Goal: Task Accomplishment & Management: Manage account settings

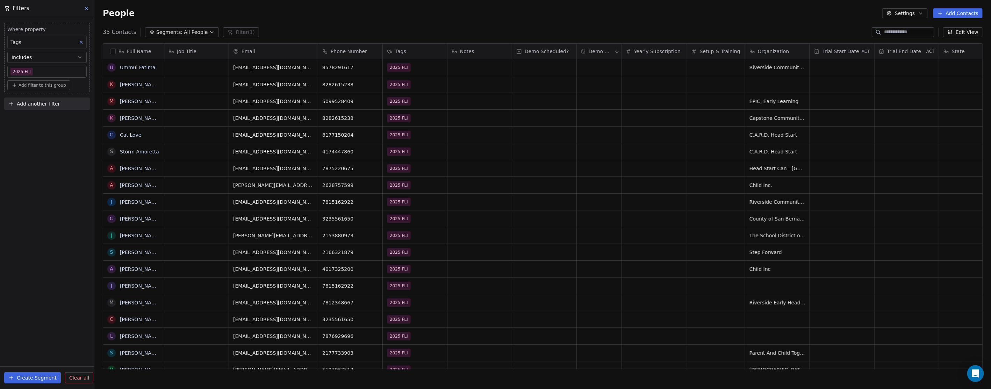
scroll to position [337, 891]
click at [59, 219] on div "Where property Tags Includes 2025 FLI Add filter to this group Add another filt…" at bounding box center [47, 203] width 94 height 372
click at [41, 72] on body "In-Kind Pro Contacts People Marketing Workflows Campaigns Metrics & Events Sale…" at bounding box center [495, 194] width 991 height 389
click at [19, 105] on button "Suggestions" at bounding box center [17, 107] width 6 height 6
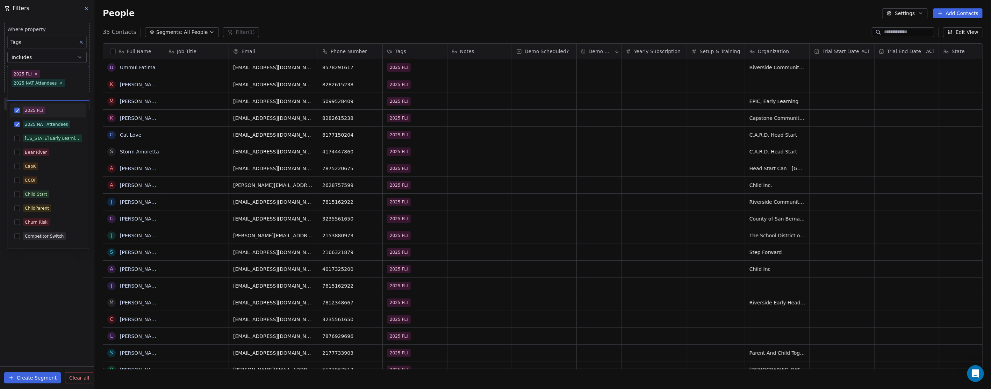
click at [16, 108] on button "Suggestions" at bounding box center [17, 111] width 6 height 6
click at [54, 267] on html "In-Kind Pro Contacts People Marketing Workflows Campaigns Metrics & Events Sale…" at bounding box center [495, 194] width 991 height 389
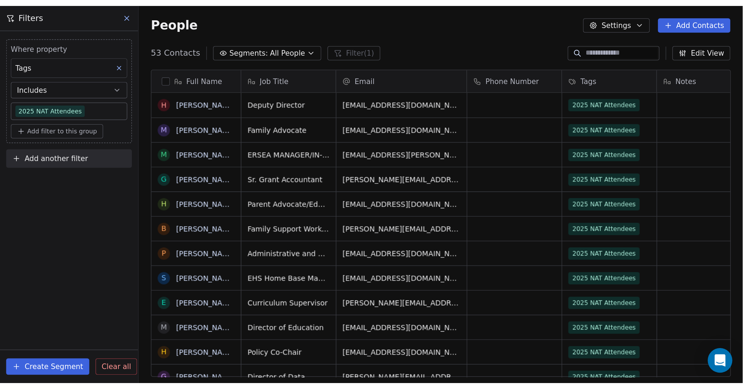
scroll to position [6, 6]
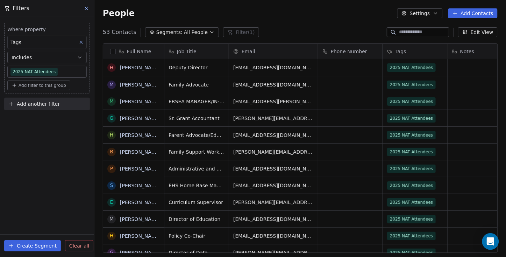
click at [370, 253] on div "Full Name H Hurwitz, Laura M McCloud, Ophelia M Massey, Trinity G Gooch, Louise…" at bounding box center [300, 151] width 412 height 226
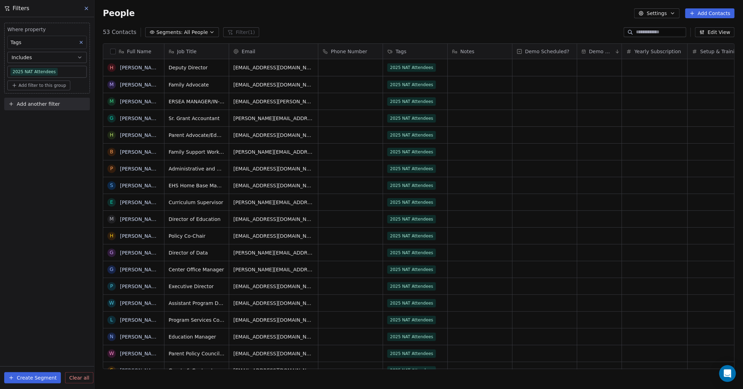
scroll to position [0, 0]
click at [64, 72] on body "In-Kind Pro Contacts People Marketing Workflows Campaigns Metrics & Events Sale…" at bounding box center [371, 194] width 743 height 389
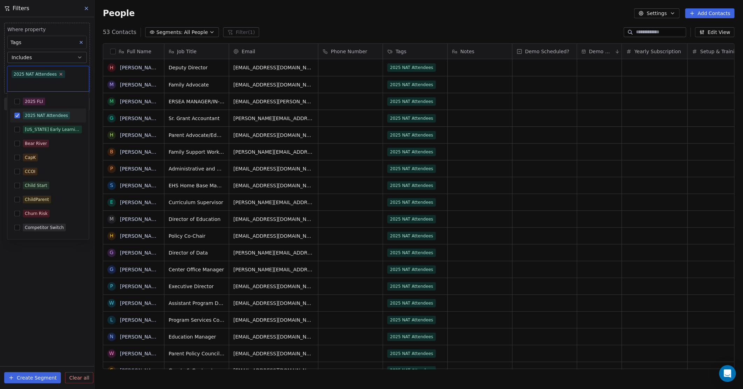
click at [59, 74] on icon at bounding box center [61, 74] width 5 height 5
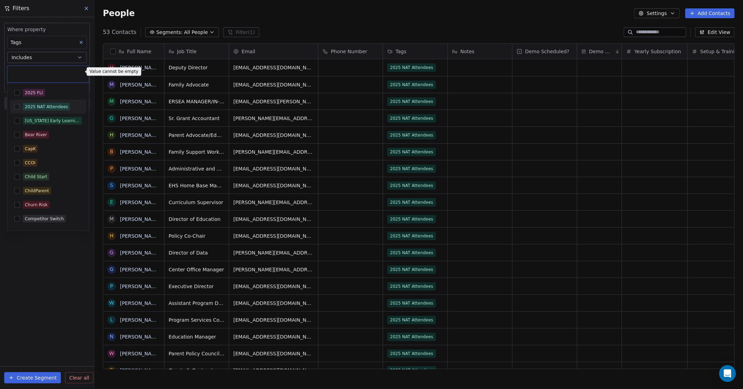
click at [86, 7] on html "In-Kind Pro Contacts People Marketing Workflows Campaigns Metrics & Events Sale…" at bounding box center [371, 194] width 743 height 389
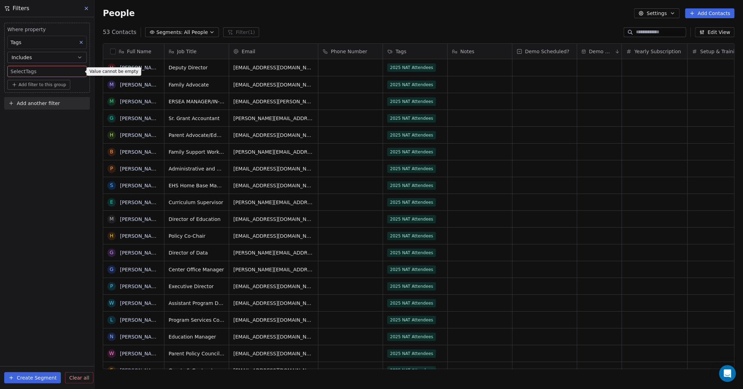
click at [86, 8] on icon at bounding box center [86, 8] width 3 height 3
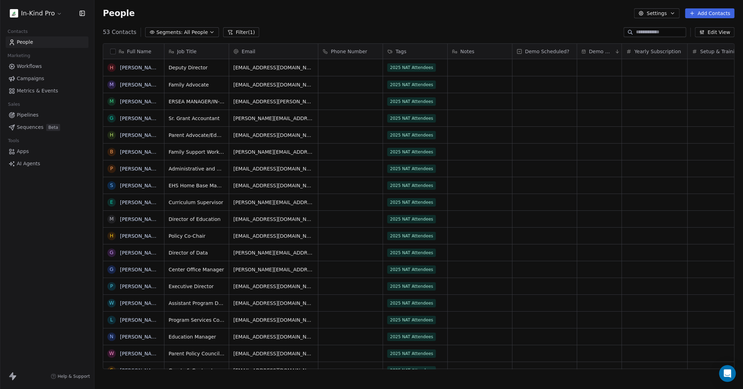
click at [237, 30] on button "Filter (1)" at bounding box center [241, 32] width 36 height 10
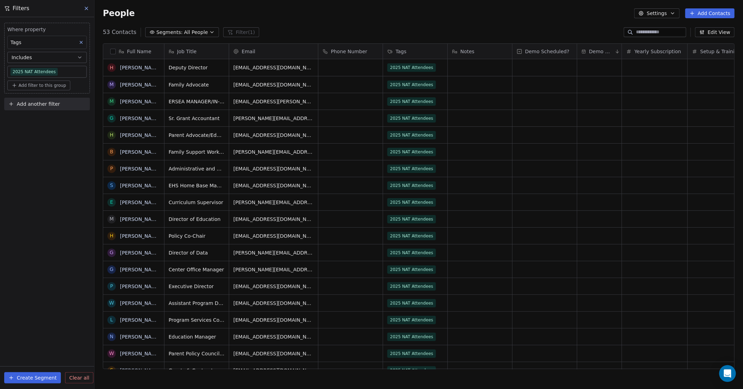
click at [83, 41] on icon at bounding box center [81, 42] width 5 height 5
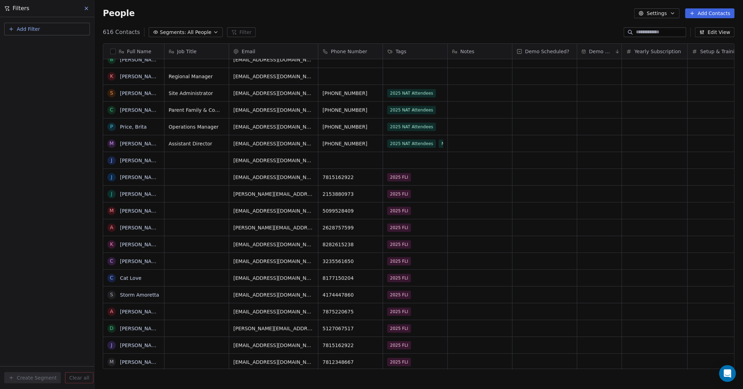
click at [27, 29] on span "Add Filter" at bounding box center [28, 29] width 23 height 7
click at [37, 45] on span "Contact properties" at bounding box center [34, 45] width 45 height 7
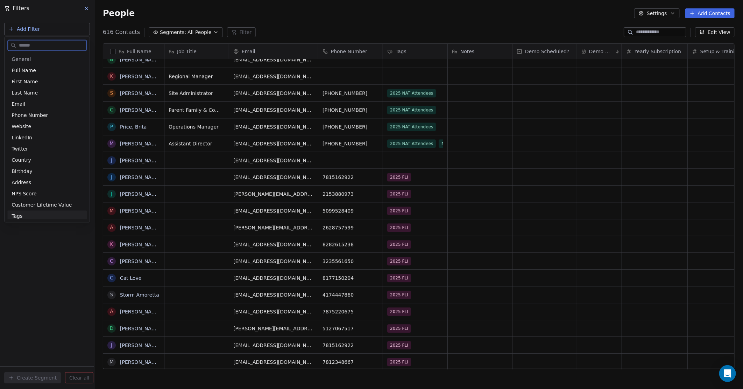
click at [16, 217] on span "Tags" at bounding box center [17, 215] width 11 height 7
click at [38, 149] on div "Where property Tags Includes Select Tags Add filter to this group Add another f…" at bounding box center [47, 202] width 94 height 371
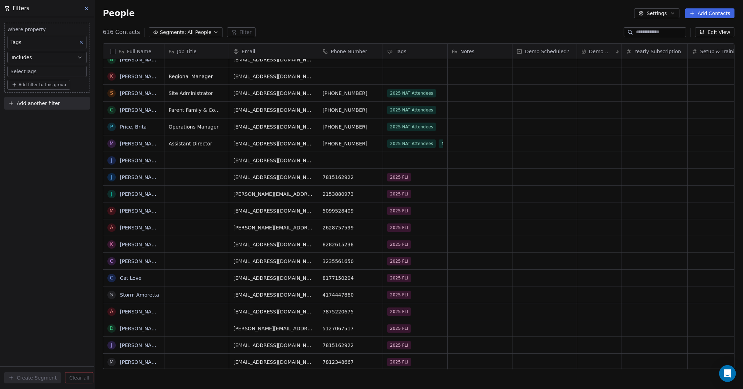
click at [38, 69] on body "In-Kind Pro Contacts People Marketing Workflows Campaigns Metrics & Events Sale…" at bounding box center [371, 194] width 743 height 389
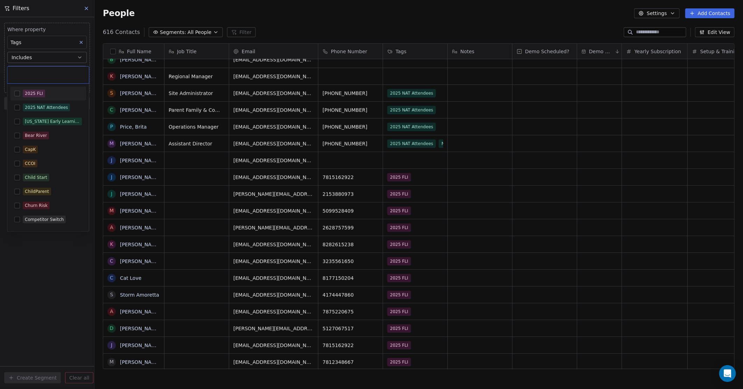
click at [15, 91] on button "Suggestions" at bounding box center [17, 94] width 6 height 6
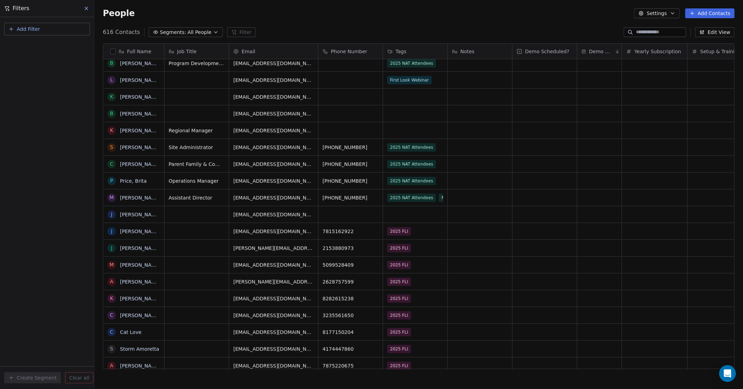
scroll to position [3458, 0]
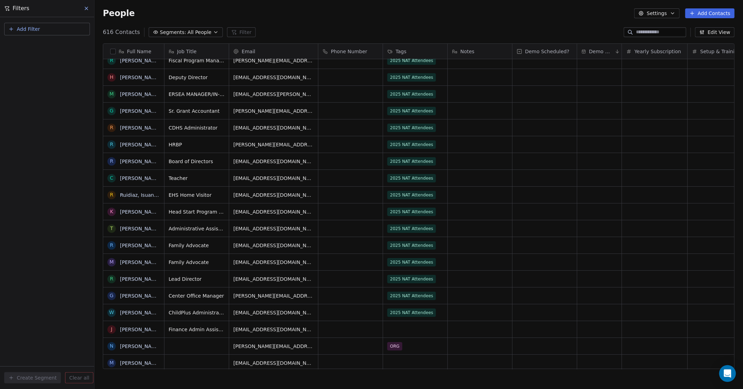
click at [716, 30] on button "Edit View" at bounding box center [715, 32] width 40 height 10
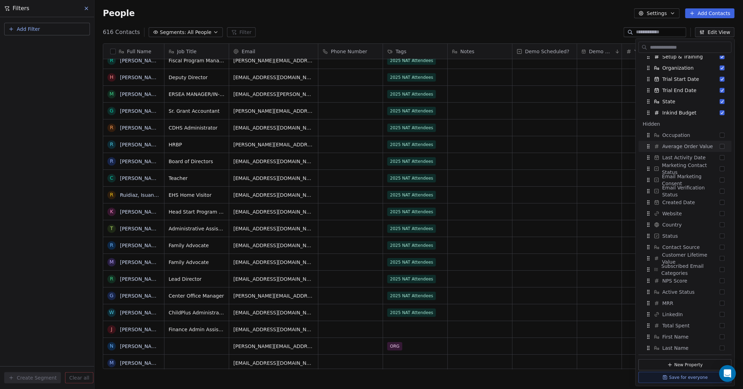
click at [561, 12] on div "People Settings Add Contacts" at bounding box center [419, 13] width 632 height 10
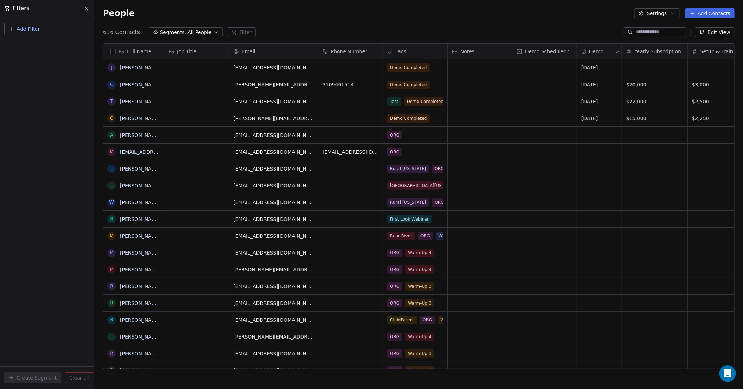
click at [54, 81] on div "Add Filter Create Segment Clear all" at bounding box center [47, 202] width 94 height 371
click at [673, 13] on icon "button" at bounding box center [672, 13] width 3 height 1
click at [403, 13] on html "In-Kind Pro Contacts People Marketing Workflows Campaigns Metrics & Events Sale…" at bounding box center [371, 194] width 743 height 389
click at [87, 6] on icon at bounding box center [87, 9] width 6 height 6
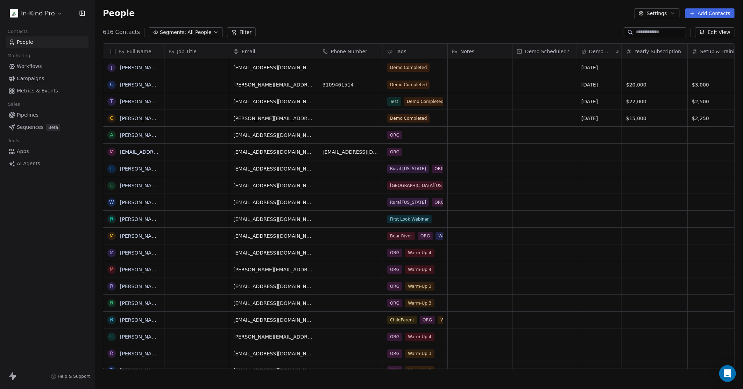
click at [47, 10] on html "In-Kind Pro Contacts People Marketing Workflows Campaigns Metrics & Events Sale…" at bounding box center [371, 194] width 743 height 389
click at [48, 51] on link "Profile Settings" at bounding box center [53, 51] width 85 height 11
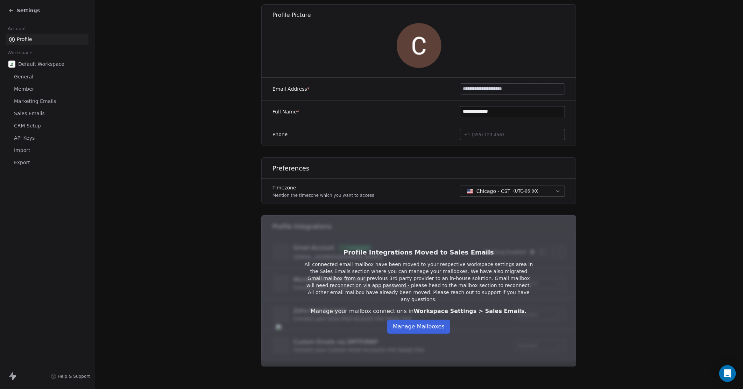
click at [27, 88] on span "Member" at bounding box center [24, 88] width 20 height 7
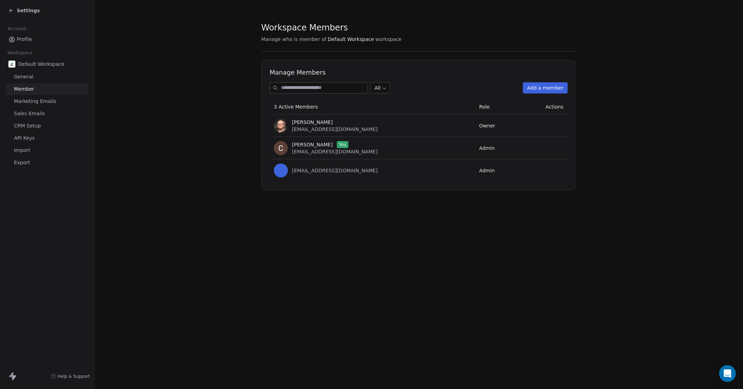
click at [26, 38] on span "Profile" at bounding box center [24, 39] width 15 height 7
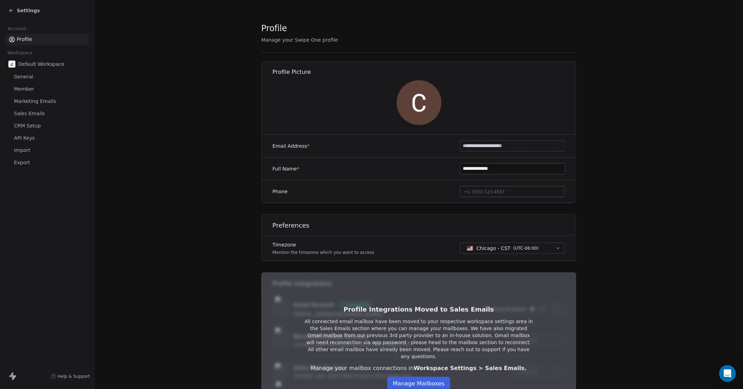
click at [25, 88] on span "Member" at bounding box center [24, 88] width 20 height 7
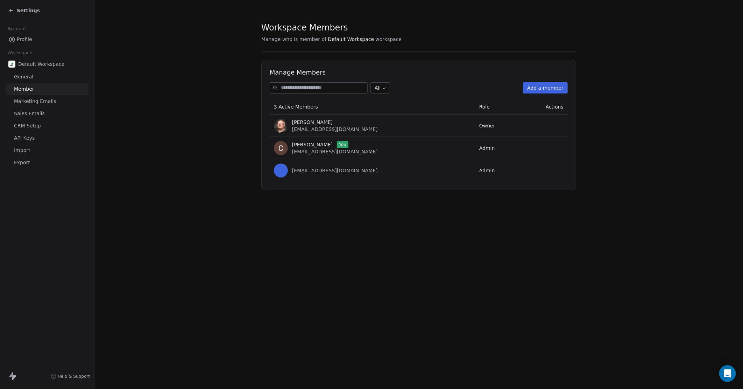
click at [415, 154] on div "Carlos Soriano You csoriano@inkindpro.com" at bounding box center [372, 148] width 197 height 14
click at [297, 144] on span "Carlos Soriano" at bounding box center [312, 144] width 41 height 7
click at [322, 153] on span "csoriano@inkindpro.com" at bounding box center [335, 152] width 86 height 6
click at [22, 38] on span "Profile" at bounding box center [24, 39] width 15 height 7
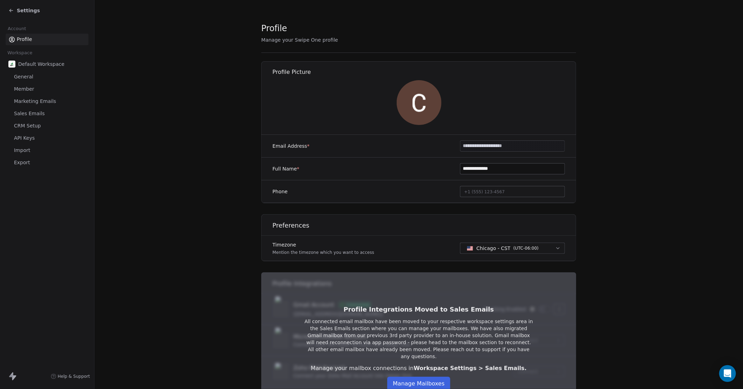
click at [18, 9] on span "Settings" at bounding box center [28, 10] width 23 height 7
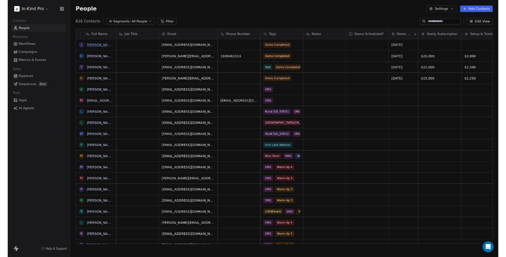
scroll to position [336, 642]
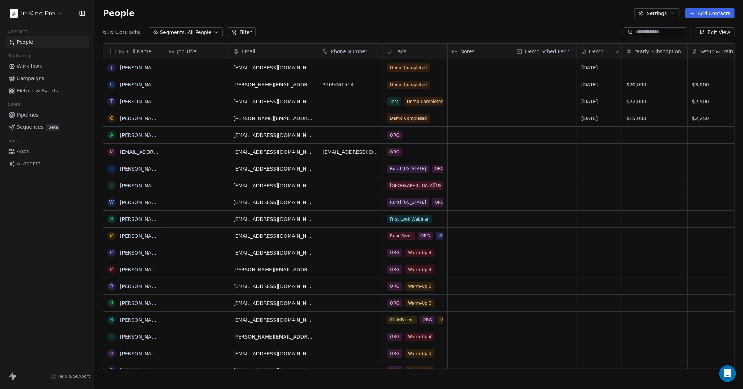
click at [55, 12] on html "In-Kind Pro Contacts People Marketing Workflows Campaigns Metrics & Events Sale…" at bounding box center [371, 194] width 743 height 389
click at [332, 23] on html "In-Kind Pro Contacts People Marketing Workflows Campaigns Metrics & Events Sale…" at bounding box center [371, 194] width 743 height 389
click at [309, 9] on div "People Settings Add Contacts" at bounding box center [419, 13] width 632 height 10
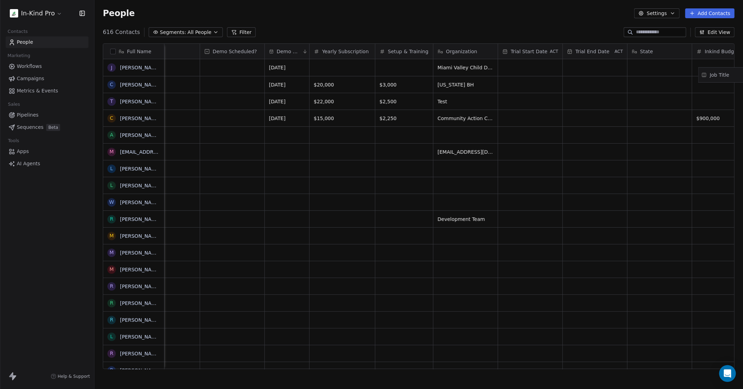
scroll to position [0, 358]
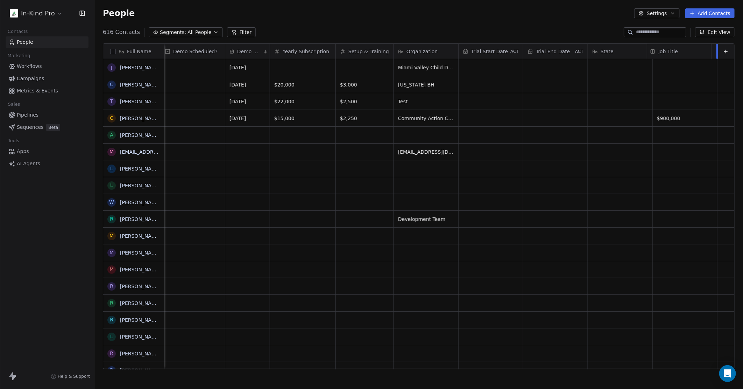
drag, startPoint x: 193, startPoint y: 51, endPoint x: 713, endPoint y: 64, distance: 520.2
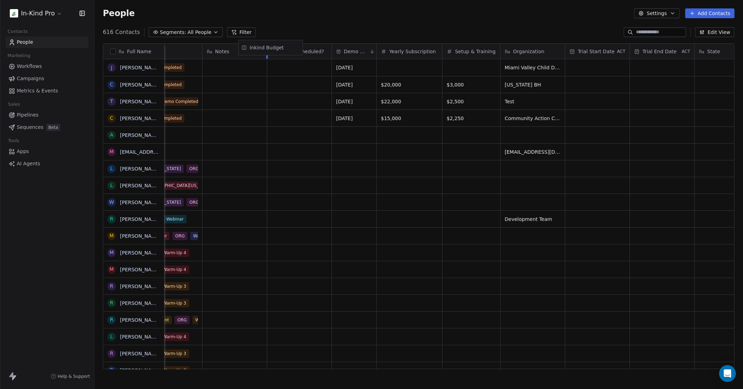
scroll to position [0, 180]
drag, startPoint x: 615, startPoint y: 53, endPoint x: 343, endPoint y: 50, distance: 271.4
click at [343, 50] on div "Full Name J Jacqueline Range C Carlos Soriano T Tim Oppenheim C Celeste Pressle…" at bounding box center [418, 206] width 631 height 325
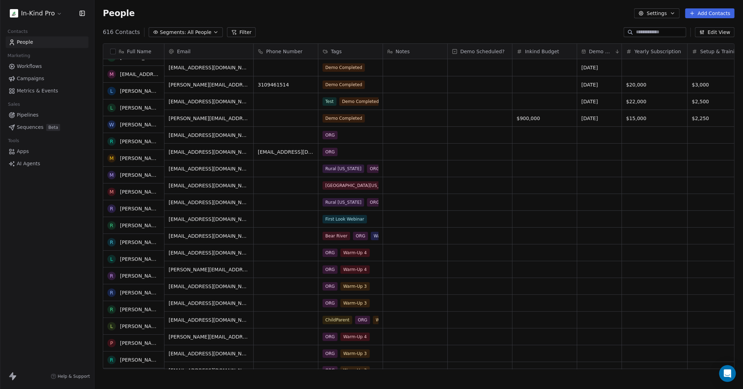
scroll to position [0, 0]
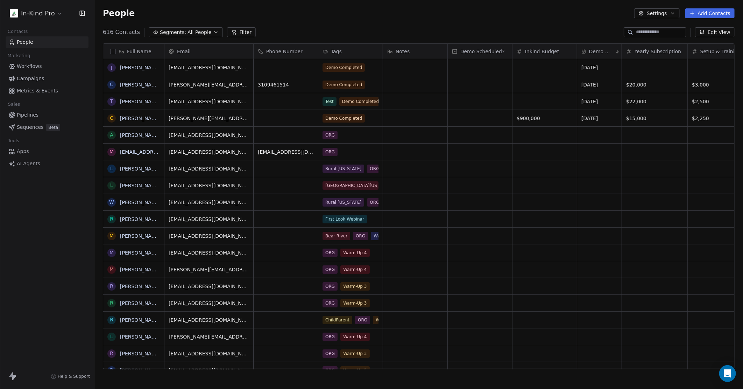
click at [236, 31] on button "Filter" at bounding box center [241, 32] width 29 height 10
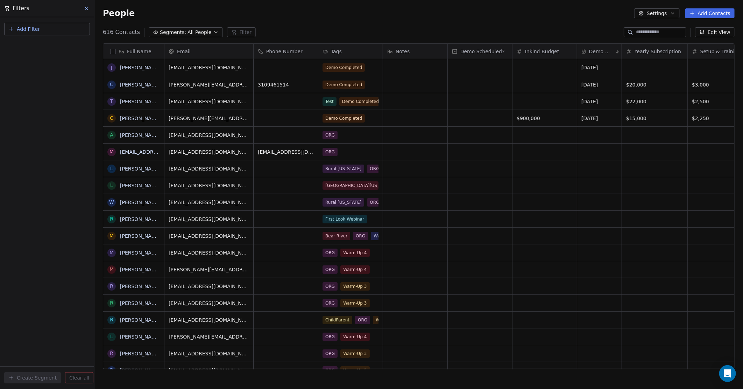
click at [28, 29] on span "Add Filter" at bounding box center [28, 29] width 23 height 7
click at [41, 45] on span "Contact properties" at bounding box center [34, 45] width 45 height 7
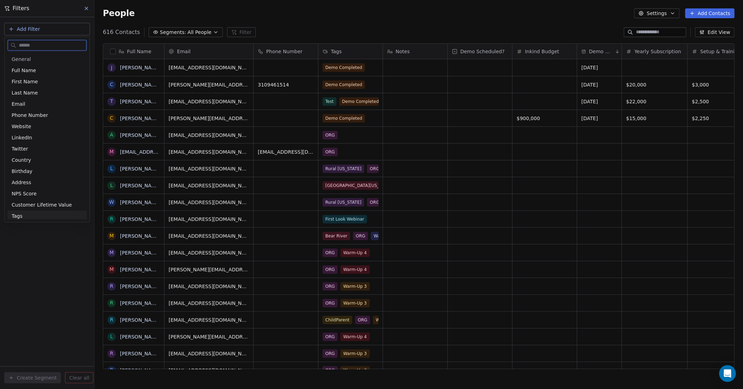
click at [19, 215] on span "Tags" at bounding box center [17, 215] width 11 height 7
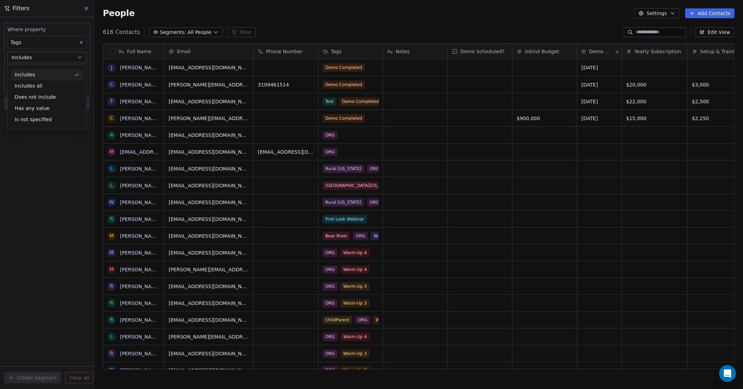
click at [68, 74] on div "Includes" at bounding box center [46, 74] width 73 height 11
click at [43, 72] on body "In-Kind Pro Contacts People Marketing Workflows Campaigns Metrics & Events Sale…" at bounding box center [371, 194] width 743 height 389
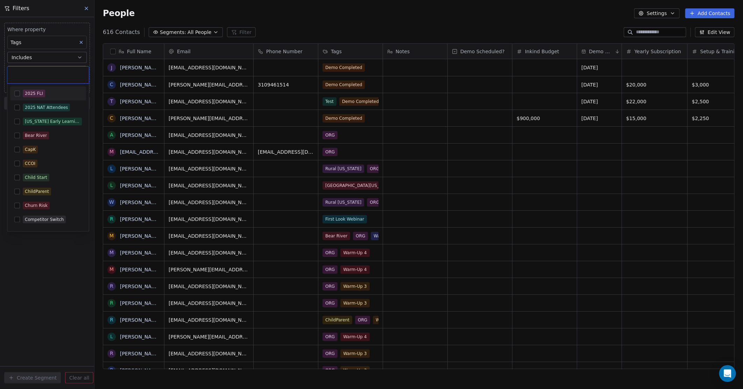
click at [16, 94] on button "Suggestions" at bounding box center [17, 94] width 6 height 6
click at [59, 8] on html "In-Kind Pro Contacts People Marketing Workflows Campaigns Metrics & Events Sale…" at bounding box center [371, 194] width 743 height 389
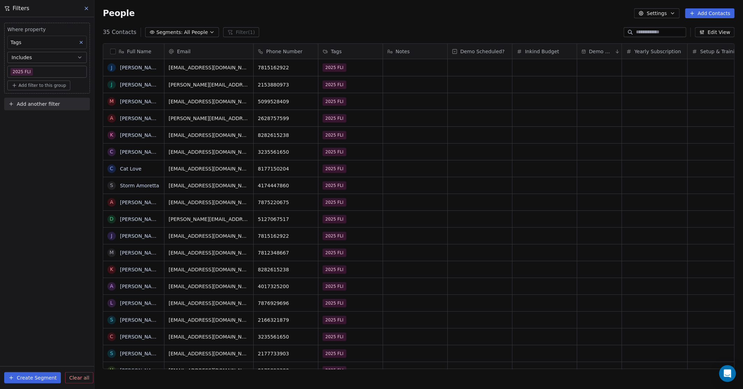
click at [81, 41] on icon at bounding box center [81, 42] width 5 height 5
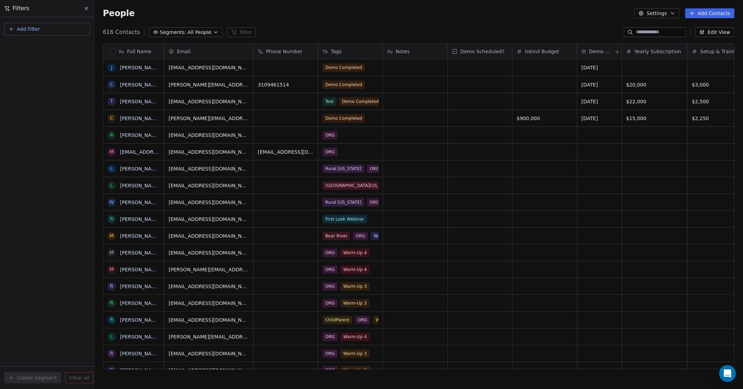
click at [88, 11] on icon at bounding box center [87, 9] width 6 height 6
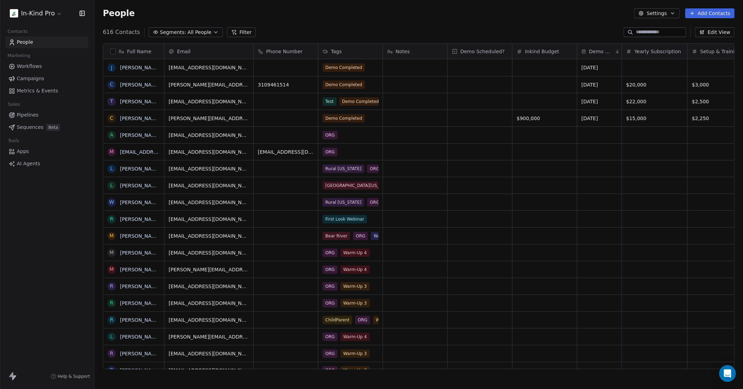
click at [264, 28] on div "616 Contacts Segments: All People Filter Edit View" at bounding box center [418, 32] width 648 height 11
click at [271, 23] on div "People Settings Add Contacts" at bounding box center [418, 13] width 648 height 27
click at [23, 39] on span "People" at bounding box center [25, 41] width 16 height 7
click at [20, 41] on span "People" at bounding box center [25, 41] width 16 height 7
click at [22, 67] on span "Workflows" at bounding box center [29, 66] width 25 height 7
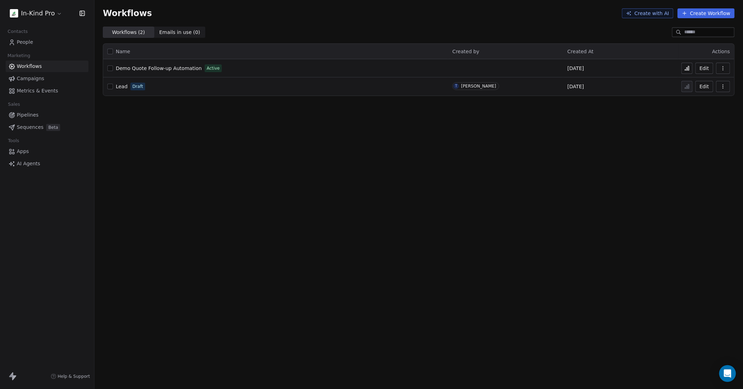
click at [26, 42] on span "People" at bounding box center [25, 41] width 16 height 7
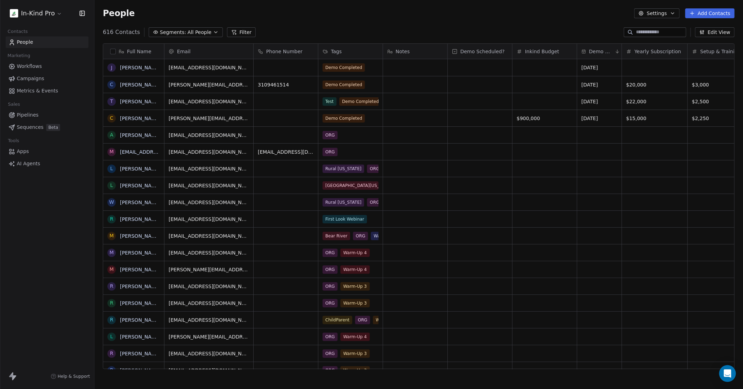
scroll to position [336, 642]
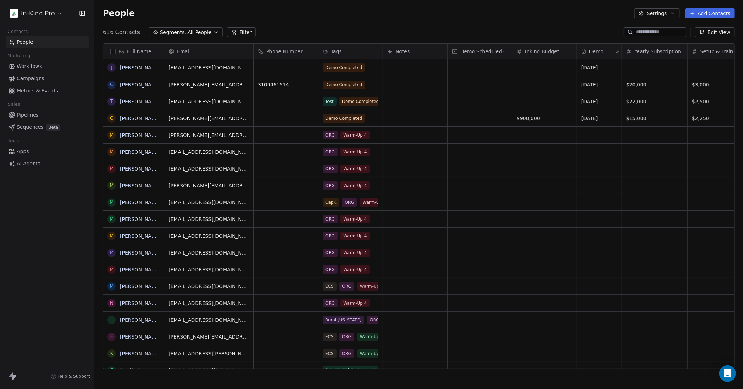
click at [25, 39] on span "People" at bounding box center [25, 41] width 16 height 7
click at [240, 32] on button "Filter" at bounding box center [241, 32] width 29 height 10
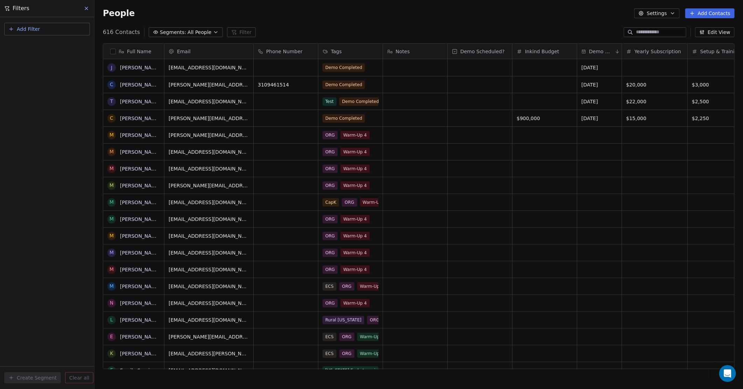
click at [86, 8] on icon at bounding box center [87, 9] width 6 height 6
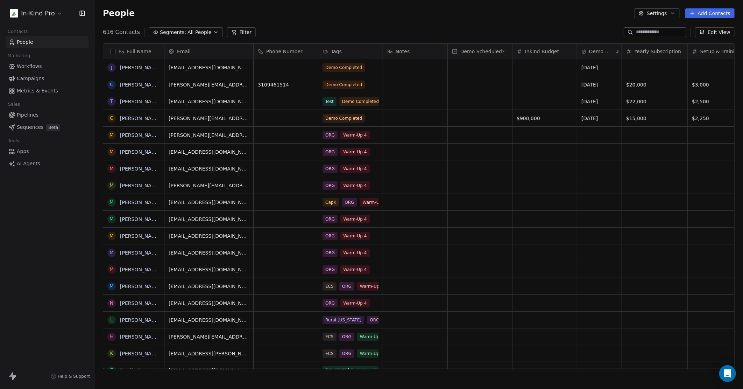
click at [265, 29] on div "616 Contacts Segments: All People Filter Edit View" at bounding box center [418, 32] width 648 height 11
drag, startPoint x: 102, startPoint y: 33, endPoint x: 113, endPoint y: 33, distance: 10.8
click at [113, 33] on div "616 Contacts Segments: All People Filter Edit View" at bounding box center [418, 32] width 648 height 11
click at [287, 26] on div "People Settings Add Contacts" at bounding box center [418, 13] width 648 height 27
click at [248, 32] on div "616 Contacts Segments: All People Filter Edit View" at bounding box center [418, 32] width 648 height 11
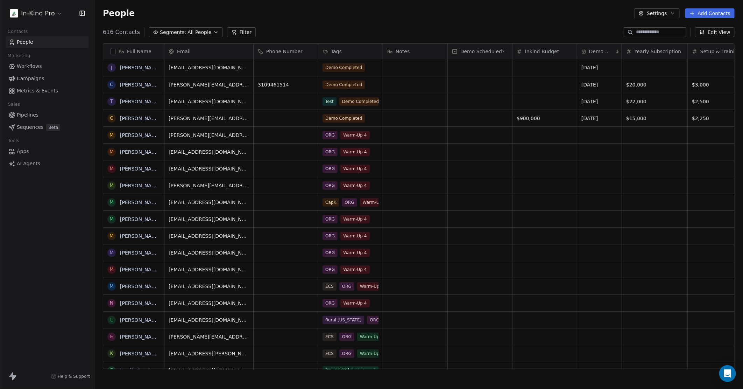
click at [233, 30] on button "Filter" at bounding box center [241, 32] width 29 height 10
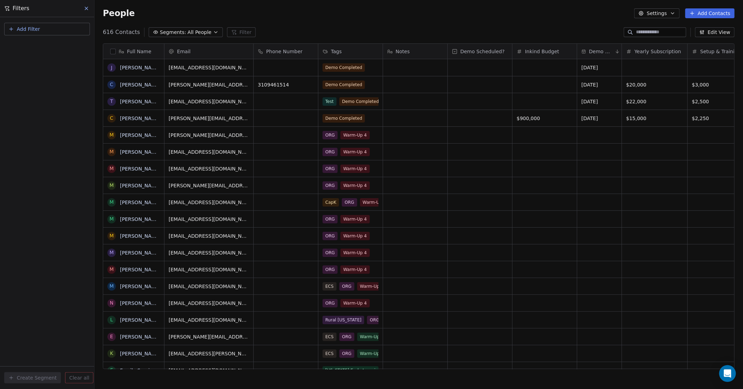
click at [22, 29] on span "Add Filter" at bounding box center [28, 29] width 23 height 7
click at [35, 45] on span "Contact properties" at bounding box center [34, 45] width 45 height 7
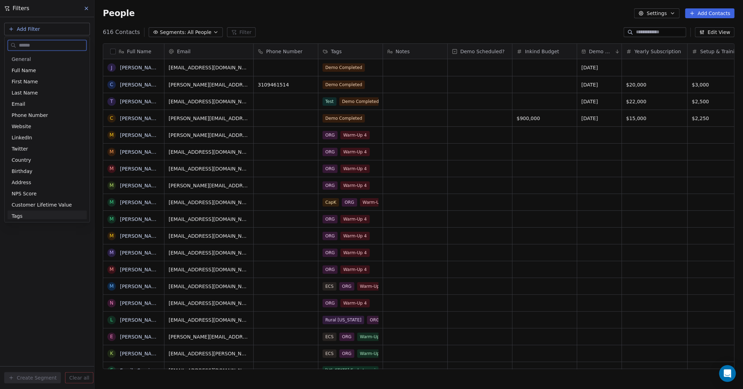
click at [18, 215] on span "Tags" at bounding box center [17, 215] width 11 height 7
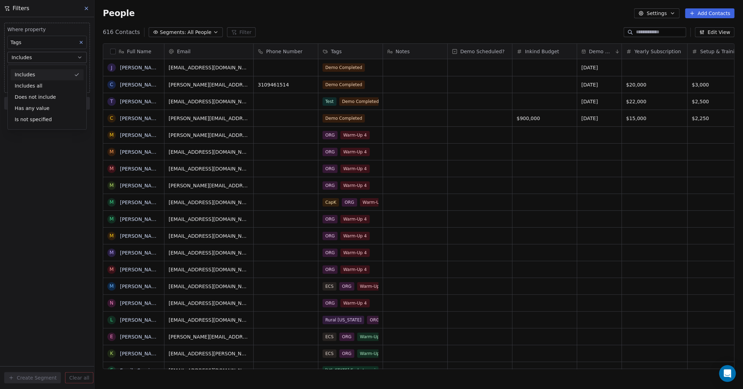
click at [30, 74] on div "Includes" at bounding box center [46, 74] width 73 height 11
click at [21, 71] on body "In-Kind Pro Contacts People Marketing Workflows Campaigns Metrics & Events Sale…" at bounding box center [371, 194] width 743 height 389
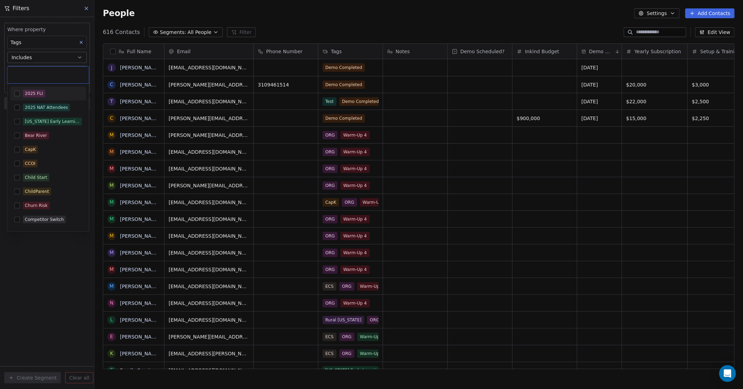
click at [17, 92] on button "Suggestions" at bounding box center [17, 94] width 6 height 6
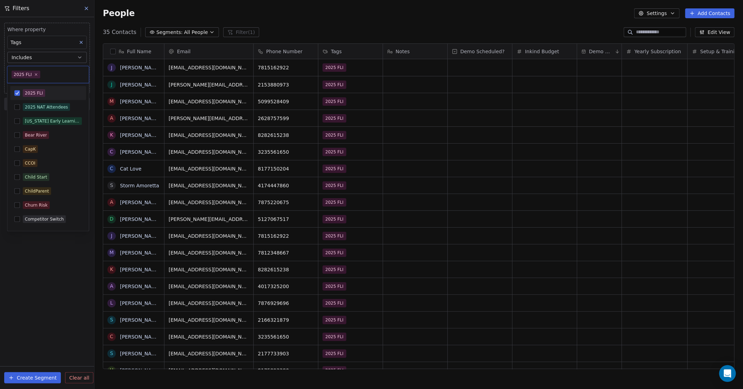
click at [50, 12] on html "In-Kind Pro Contacts People Marketing Workflows Campaigns Metrics & Events Sale…" at bounding box center [371, 194] width 743 height 389
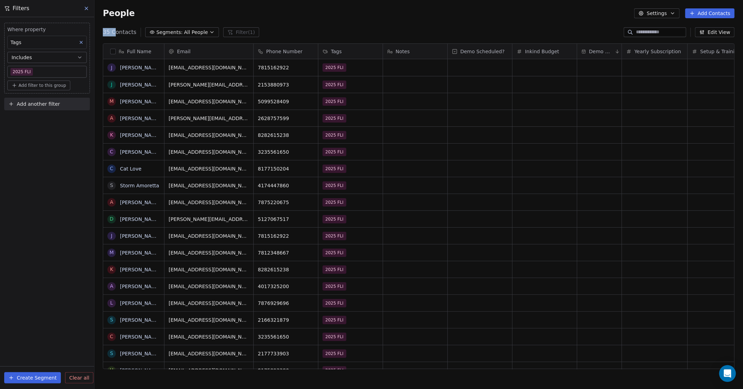
drag, startPoint x: 103, startPoint y: 31, endPoint x: 113, endPoint y: 33, distance: 9.8
click at [113, 33] on span "35 Contacts" at bounding box center [120, 32] width 34 height 8
drag, startPoint x: 113, startPoint y: 33, endPoint x: 277, endPoint y: 19, distance: 164.6
click at [277, 19] on div "People Settings Add Contacts" at bounding box center [418, 13] width 648 height 27
click at [57, 72] on body "In-Kind Pro Contacts People Marketing Workflows Campaigns Metrics & Events Sale…" at bounding box center [371, 194] width 743 height 389
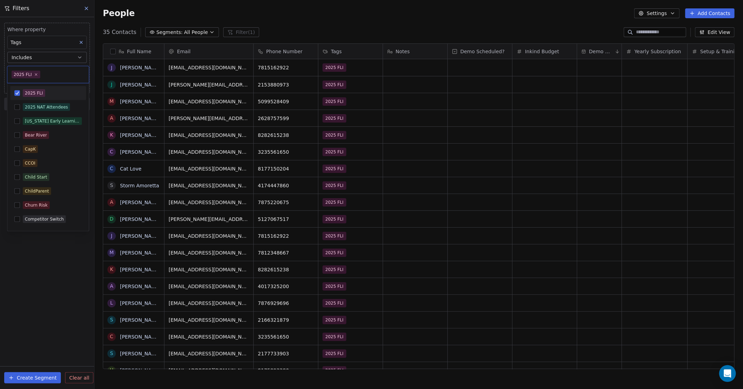
click at [339, 18] on html "In-Kind Pro Contacts People Marketing Workflows Campaigns Metrics & Events Sale…" at bounding box center [371, 194] width 743 height 389
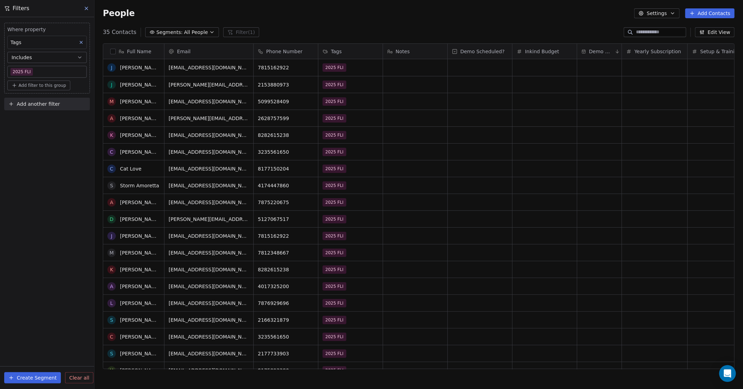
scroll to position [0, 0]
click at [470, 271] on div "grid" at bounding box center [480, 270] width 64 height 16
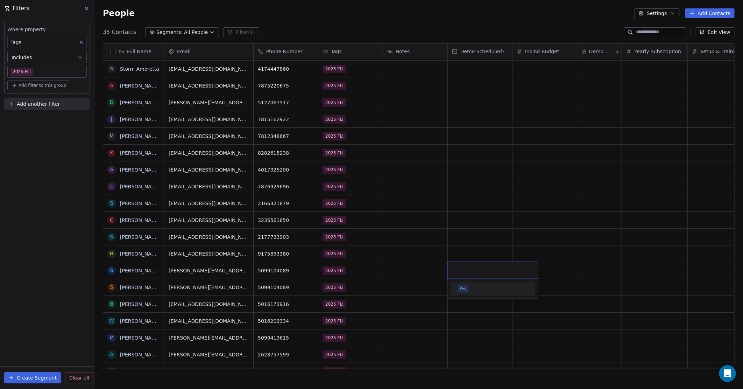
click at [463, 288] on div "Yes" at bounding box center [463, 288] width 7 height 6
click at [465, 287] on div "grid" at bounding box center [480, 287] width 64 height 16
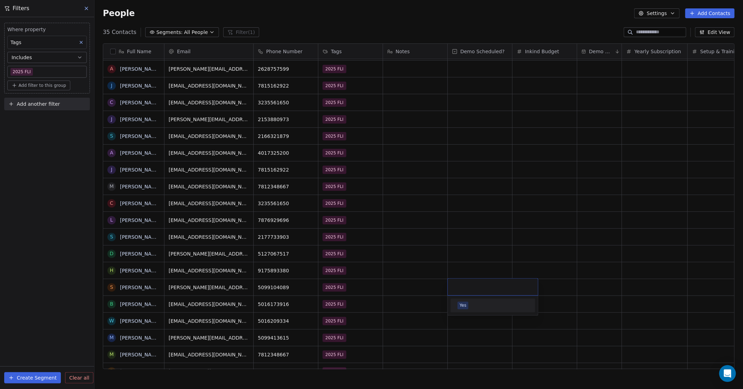
click at [461, 302] on div "Yes" at bounding box center [463, 305] width 7 height 6
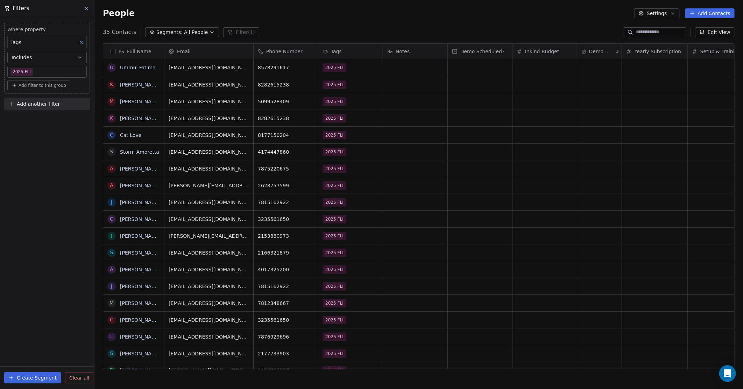
click at [208, 31] on button "Segments: All People" at bounding box center [182, 32] width 74 height 10
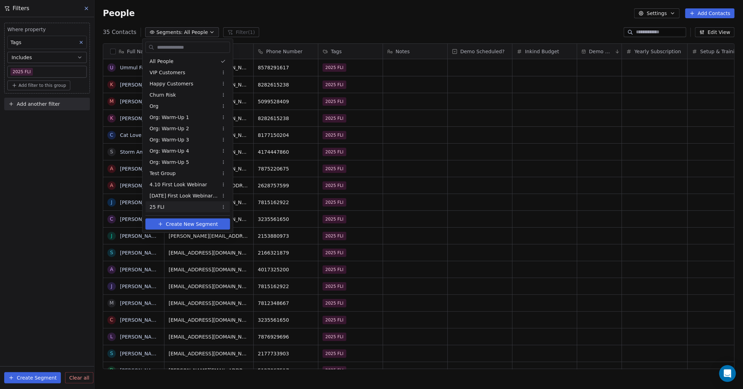
click at [160, 206] on span "25 FLI" at bounding box center [157, 206] width 15 height 7
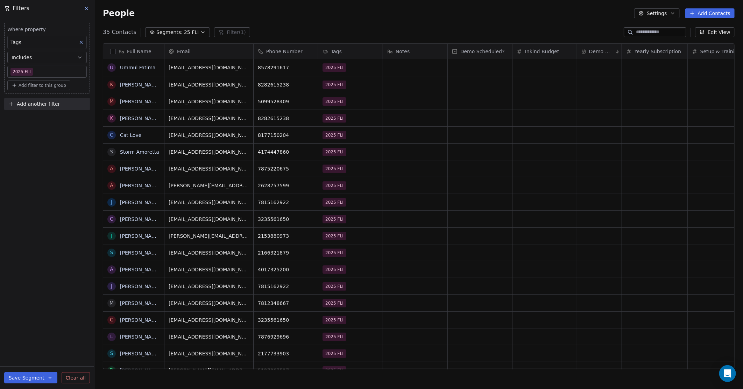
click at [87, 6] on icon at bounding box center [87, 9] width 6 height 6
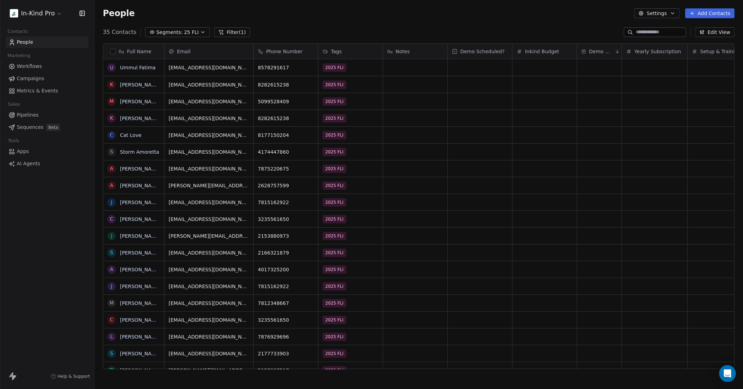
click at [37, 44] on link "People" at bounding box center [47, 42] width 83 height 12
click at [190, 29] on span "25 FLI" at bounding box center [191, 32] width 15 height 7
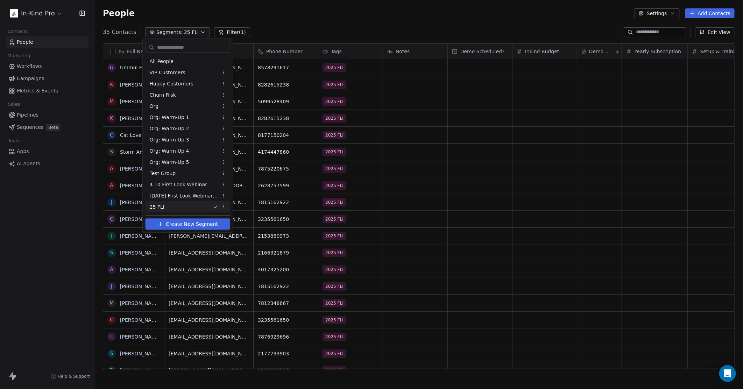
click at [167, 206] on div "25 FLI" at bounding box center [187, 206] width 85 height 11
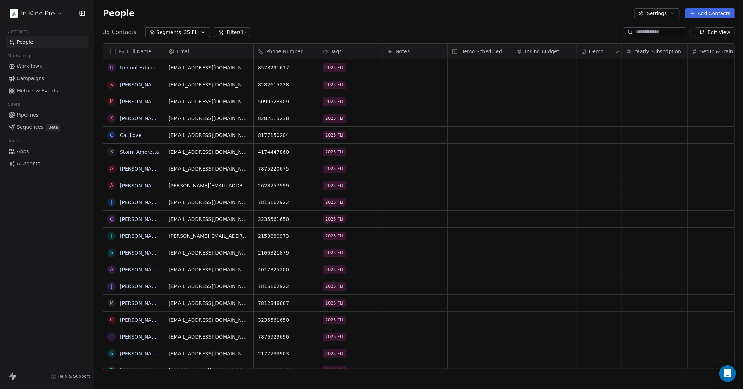
click at [188, 29] on span "25 FLI" at bounding box center [191, 32] width 15 height 7
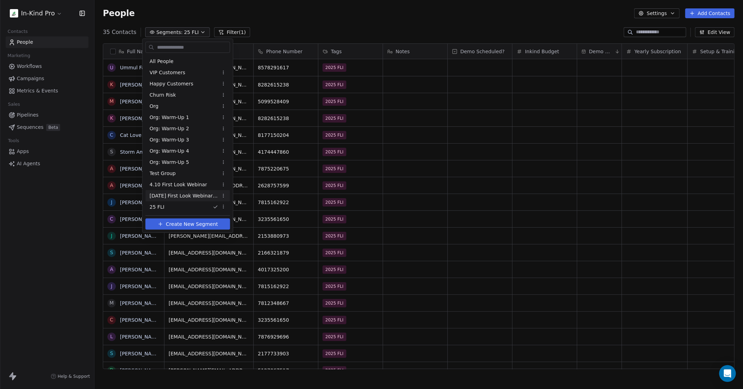
click at [179, 197] on span "4.10.2025 First Look Webinar Non-Attendees" at bounding box center [184, 195] width 69 height 7
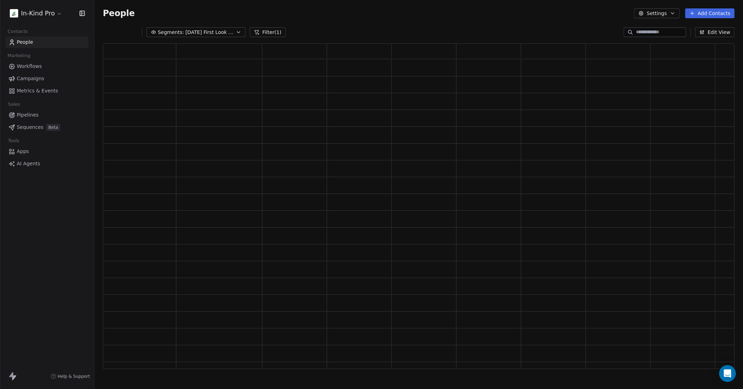
scroll to position [319, 626]
click at [221, 33] on span "4.10.2025 First Look Webinar Non-Attendees" at bounding box center [209, 32] width 49 height 7
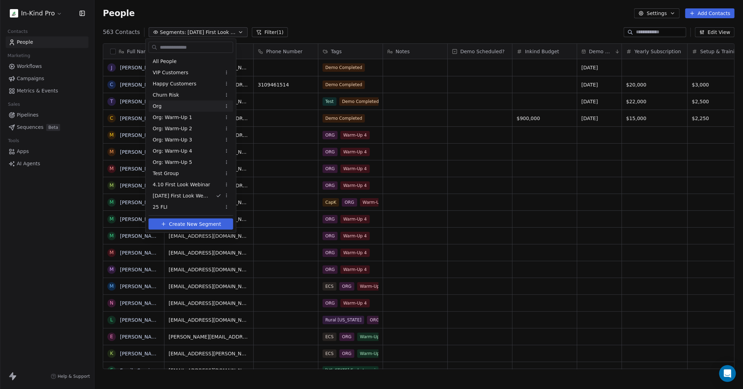
scroll to position [336, 642]
click at [168, 206] on div "25 FLI" at bounding box center [191, 206] width 85 height 11
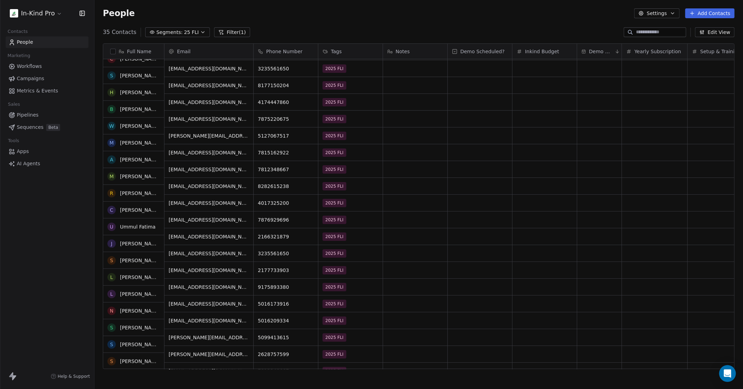
scroll to position [83, 0]
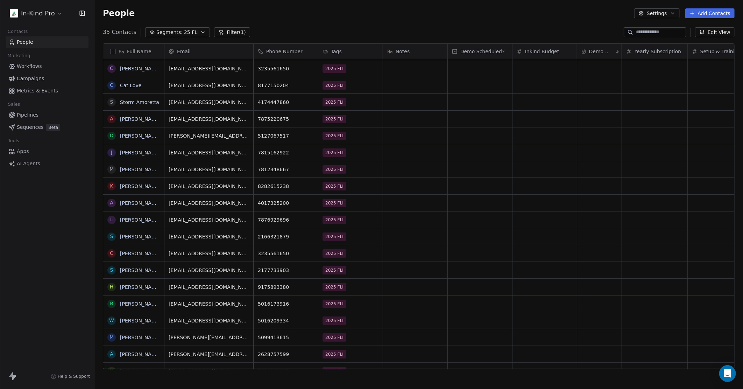
click at [186, 30] on span "25 FLI" at bounding box center [191, 32] width 15 height 7
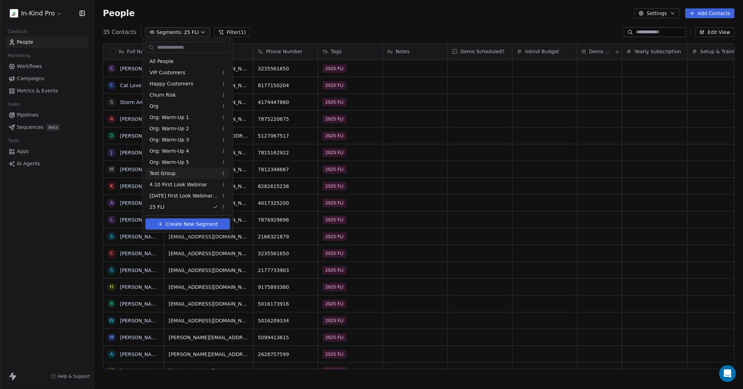
click at [311, 14] on html "In-Kind Pro Contacts People Marketing Workflows Campaigns Metrics & Events Sale…" at bounding box center [371, 194] width 743 height 389
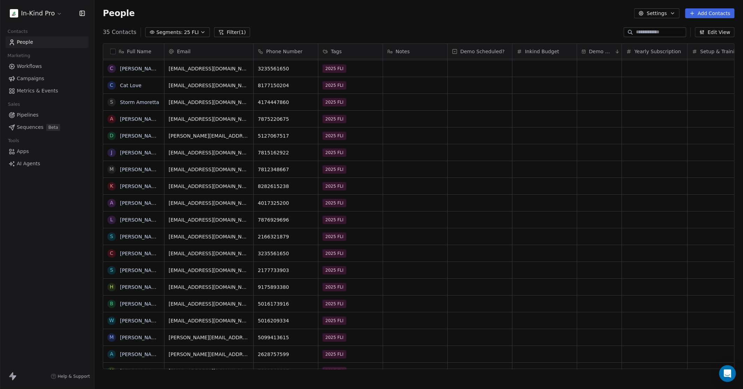
click at [188, 29] on span "25 FLI" at bounding box center [191, 32] width 15 height 7
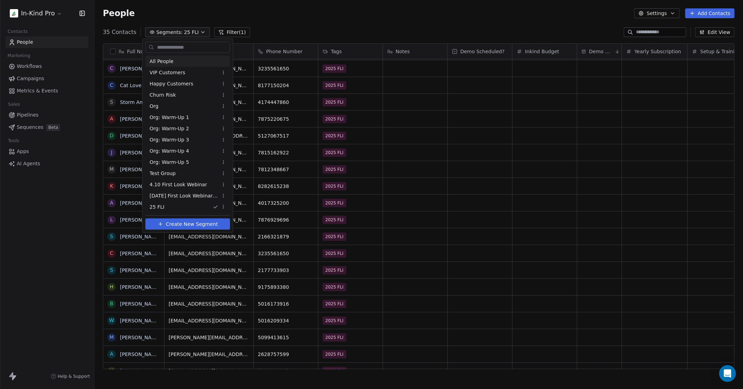
click at [163, 61] on span "All People" at bounding box center [162, 61] width 24 height 7
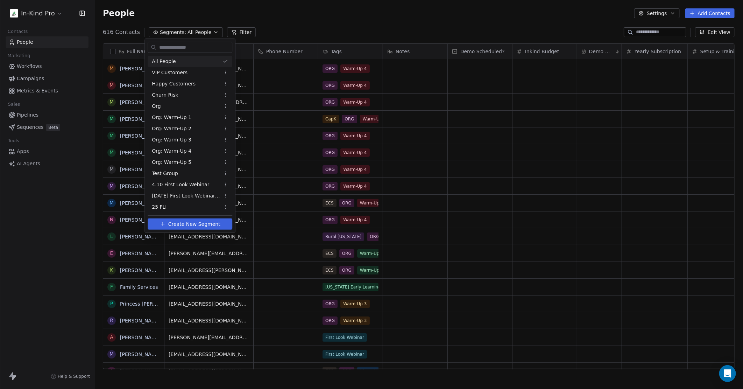
scroll to position [0, 0]
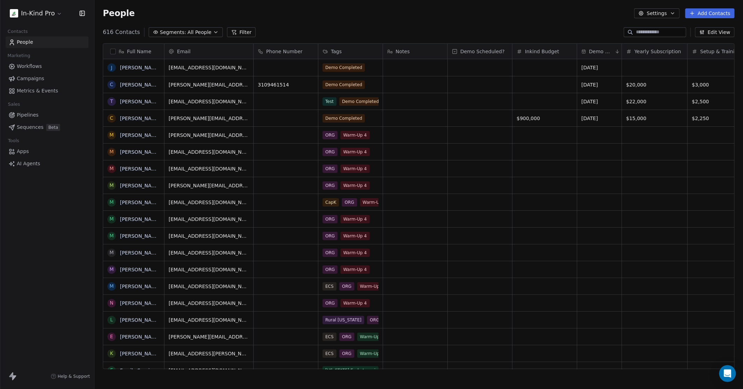
click at [187, 32] on span "All People" at bounding box center [199, 32] width 24 height 7
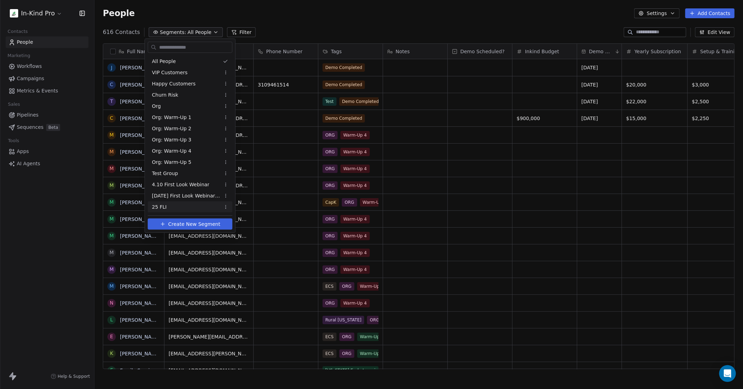
click at [160, 207] on span "25 FLI" at bounding box center [159, 206] width 15 height 7
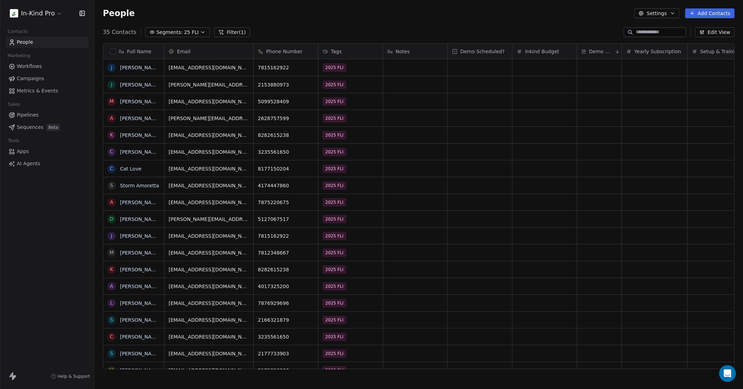
click at [326, 16] on div "People Settings Add Contacts" at bounding box center [419, 13] width 632 height 10
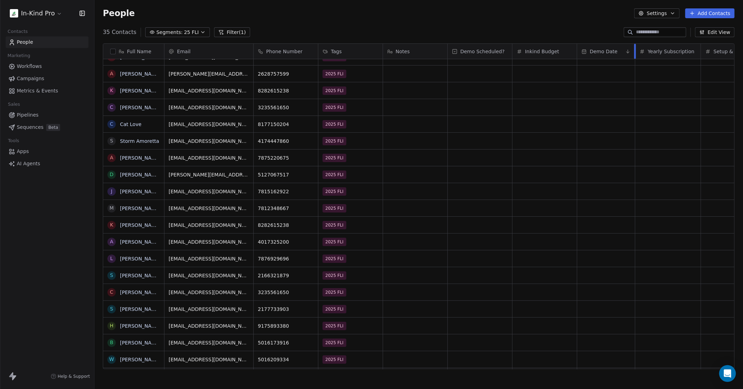
drag, startPoint x: 621, startPoint y: 51, endPoint x: 618, endPoint y: 55, distance: 4.7
click at [634, 50] on div at bounding box center [635, 51] width 2 height 15
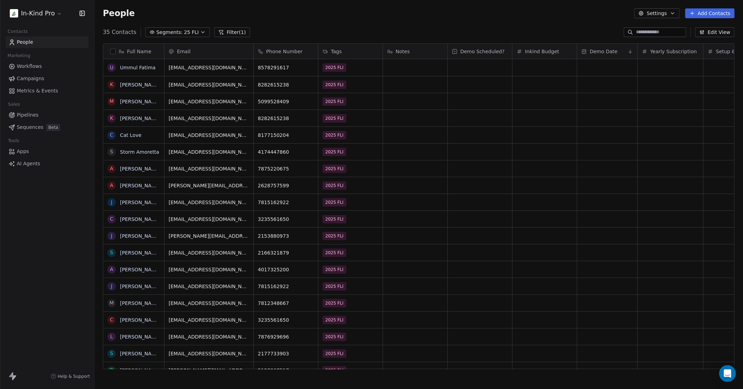
click at [719, 31] on button "Edit View" at bounding box center [715, 32] width 40 height 10
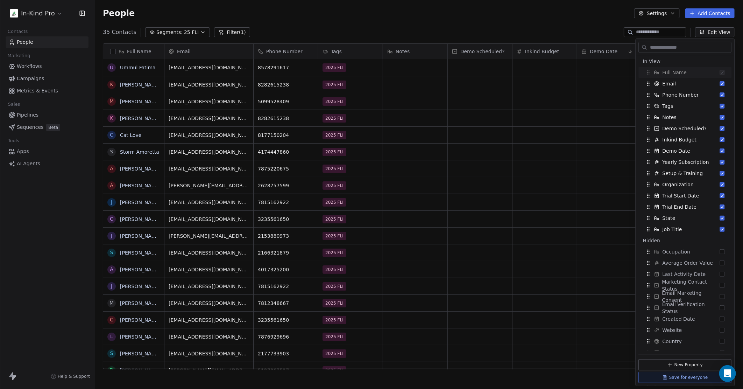
click at [558, 19] on div "People Settings Add Contacts" at bounding box center [418, 13] width 648 height 27
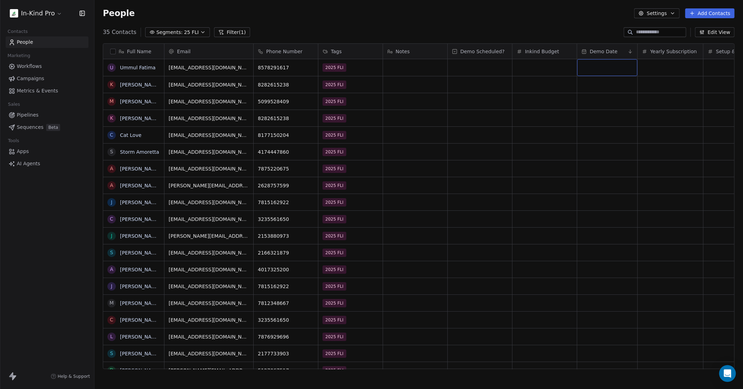
click at [191, 29] on span "25 FLI" at bounding box center [191, 32] width 15 height 7
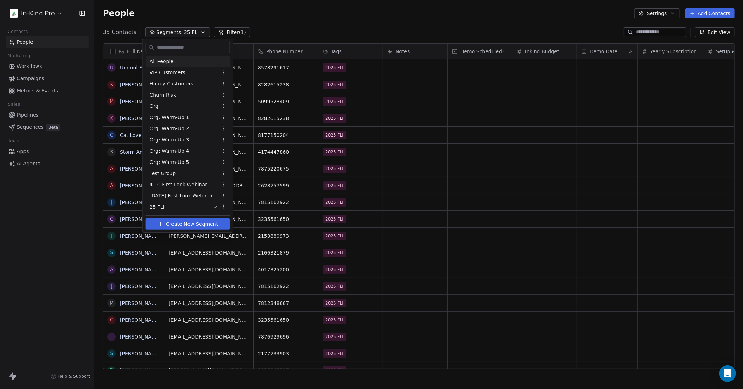
click at [156, 61] on span "All People" at bounding box center [162, 61] width 24 height 7
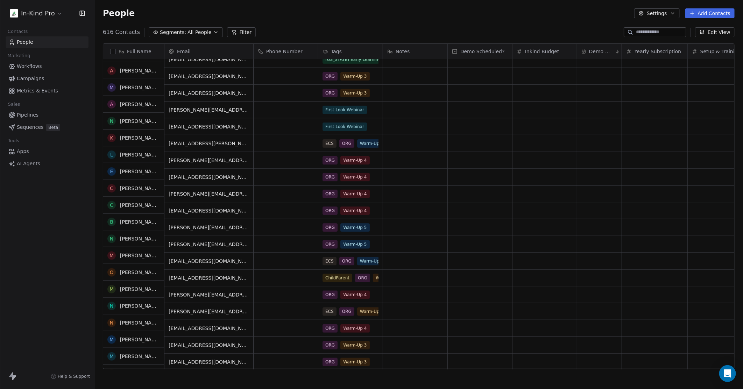
scroll to position [311, 0]
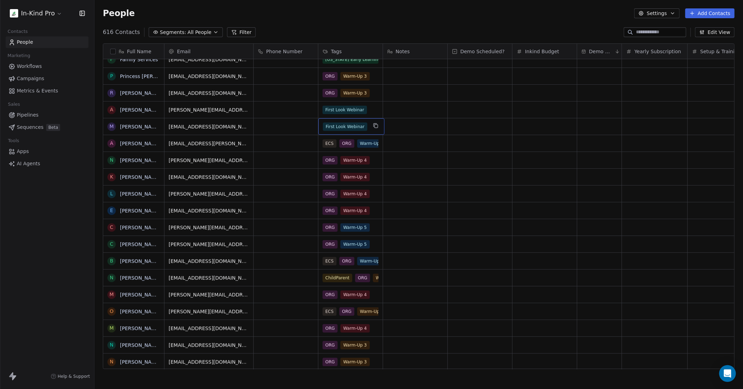
click at [368, 130] on div "First Look Webinar" at bounding box center [351, 126] width 66 height 16
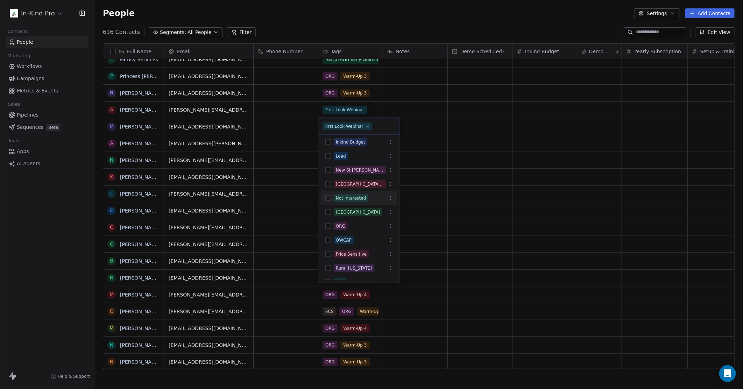
click at [327, 198] on button "Suggestions" at bounding box center [328, 198] width 6 height 6
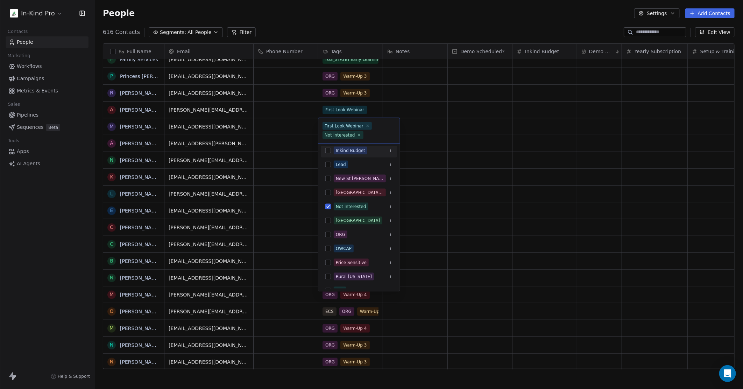
click at [376, 22] on html "In-Kind Pro Contacts People Marketing Workflows Campaigns Metrics & Events Sale…" at bounding box center [371, 194] width 743 height 389
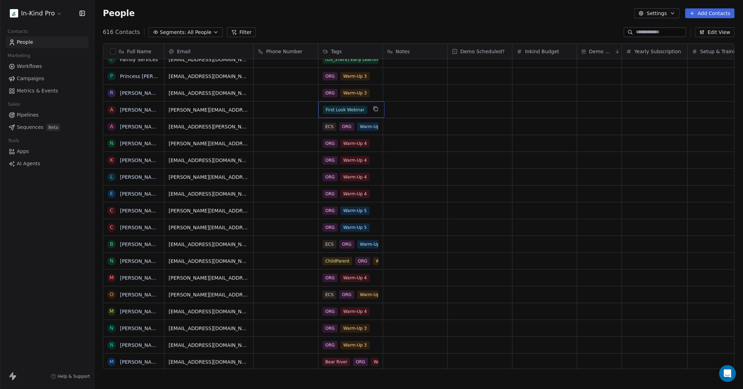
click at [367, 111] on div "First Look Webinar" at bounding box center [351, 109] width 66 height 16
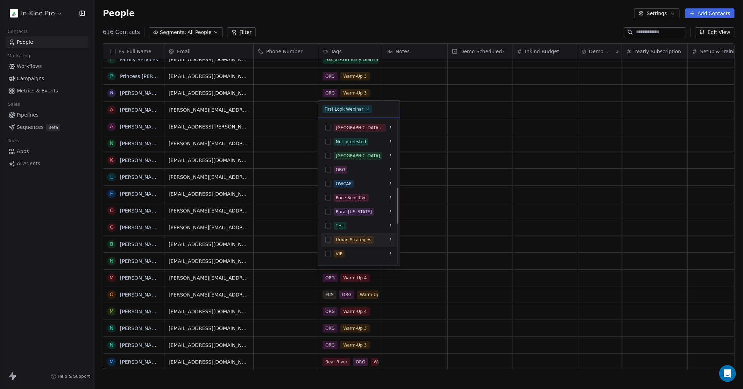
scroll to position [233, 0]
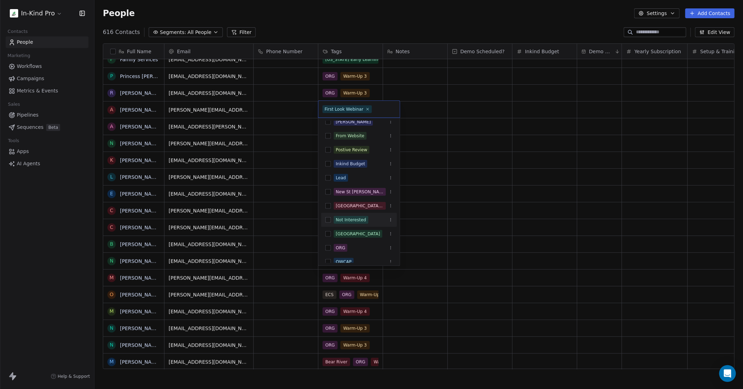
click at [327, 218] on button "Suggestions" at bounding box center [328, 220] width 6 height 6
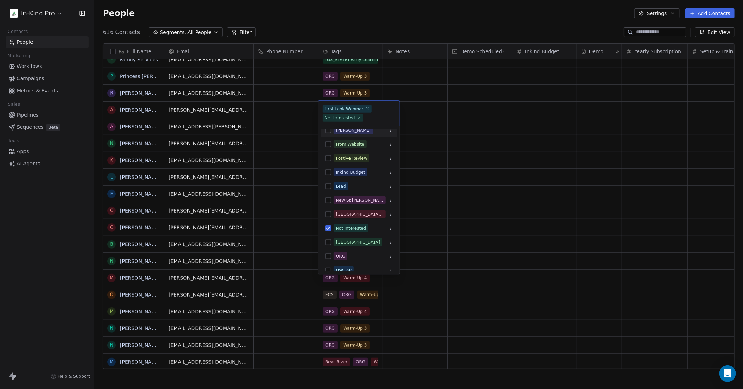
click at [385, 30] on html "In-Kind Pro Contacts People Marketing Workflows Campaigns Metrics & Events Sale…" at bounding box center [371, 194] width 743 height 389
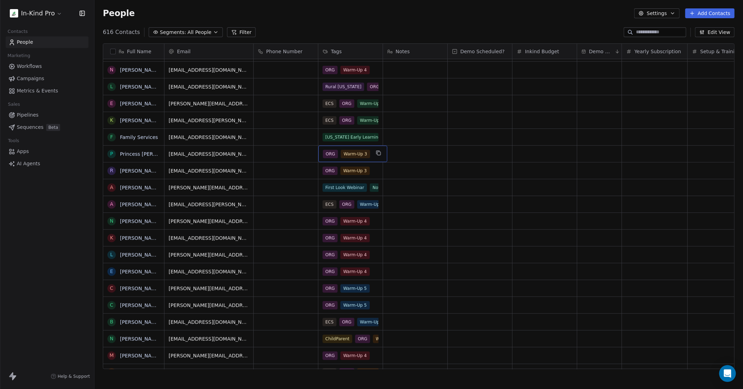
click at [371, 154] on div "ORG Warm-Up 3" at bounding box center [352, 153] width 69 height 16
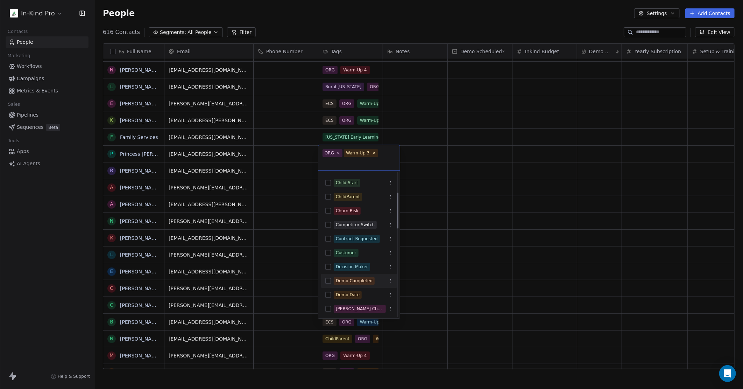
scroll to position [0, 0]
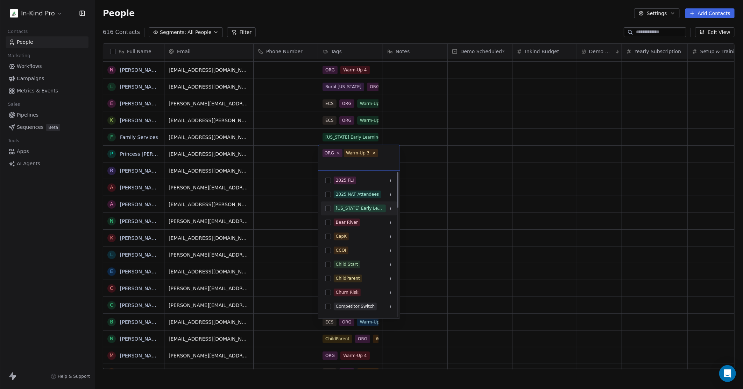
click at [362, 31] on html "In-Kind Pro Contacts People Marketing Workflows Campaigns Metrics & Events Sale…" at bounding box center [371, 194] width 743 height 389
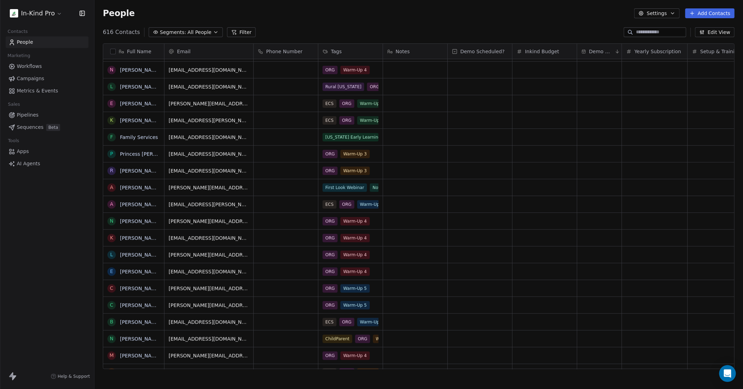
scroll to position [336, 642]
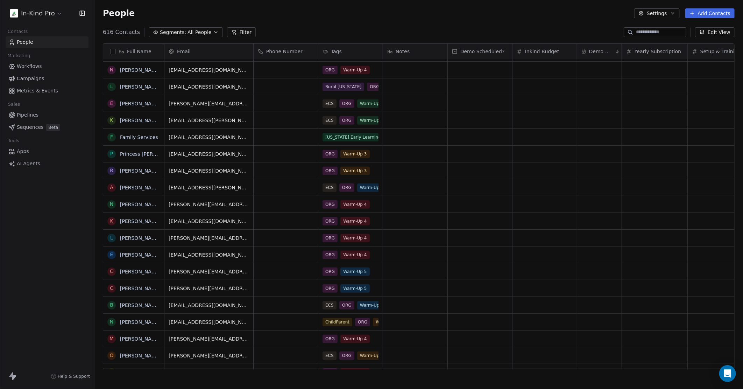
click at [29, 64] on span "Workflows" at bounding box center [29, 66] width 25 height 7
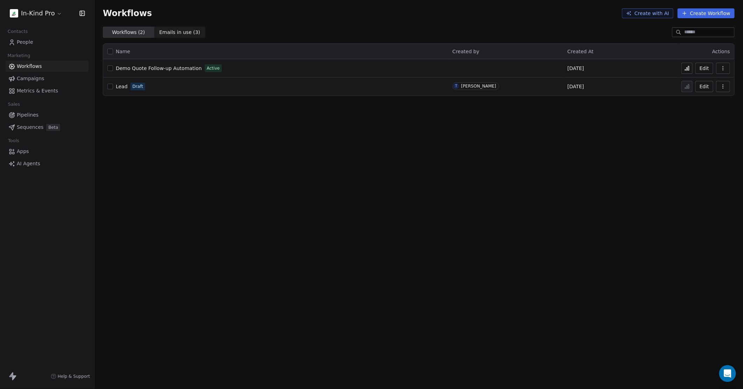
click at [175, 67] on span "Demo Quote Follow-up Automation" at bounding box center [159, 68] width 86 height 6
click at [220, 68] on div "Demo Quote Follow-up Automation Active" at bounding box center [275, 68] width 336 height 10
click at [180, 70] on span "Demo Quote Follow-up Automation" at bounding box center [159, 68] width 86 height 6
click at [191, 66] on span "Demo Quote Follow-up Automation" at bounding box center [159, 68] width 86 height 6
click at [688, 67] on icon at bounding box center [687, 68] width 6 height 6
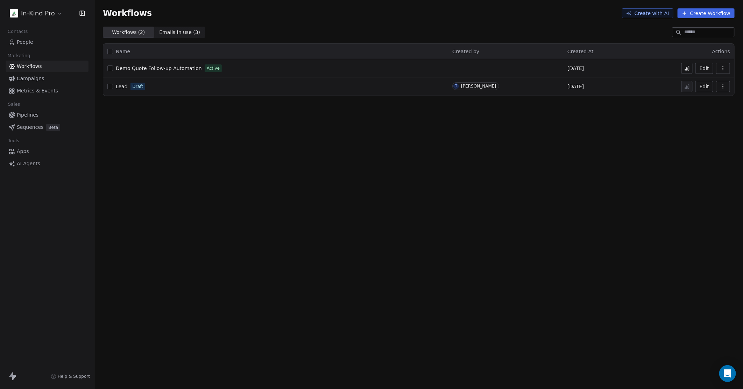
click at [24, 66] on span "Workflows" at bounding box center [29, 66] width 25 height 7
